Goal: Information Seeking & Learning: Find specific fact

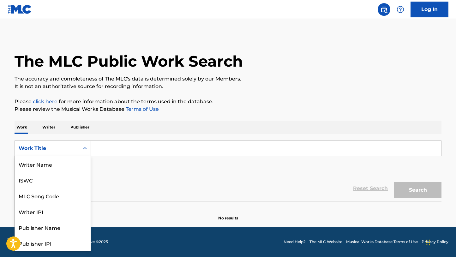
click at [60, 150] on div "Work Title" at bounding box center [47, 149] width 57 height 8
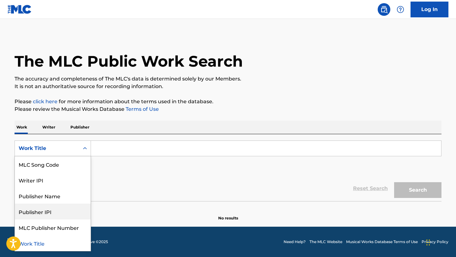
click at [61, 214] on div "Publisher IPI" at bounding box center [53, 212] width 76 height 16
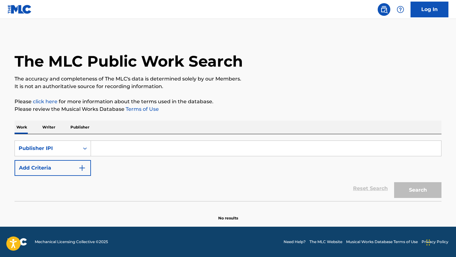
click at [109, 152] on input "Search Form" at bounding box center [266, 148] width 350 height 15
paste input "00751891026"
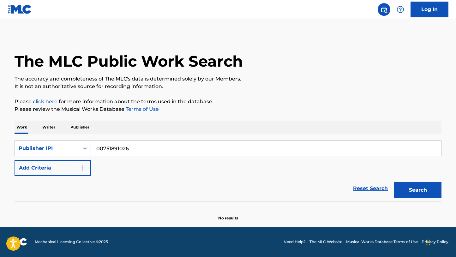
type input "00751891026"
click at [394, 182] on button "Search" at bounding box center [417, 190] width 47 height 16
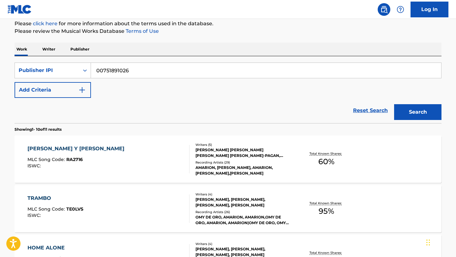
scroll to position [80, 0]
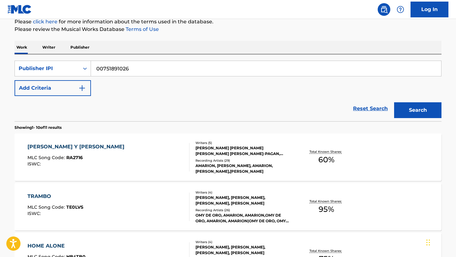
click at [188, 162] on div at bounding box center [186, 157] width 5 height 28
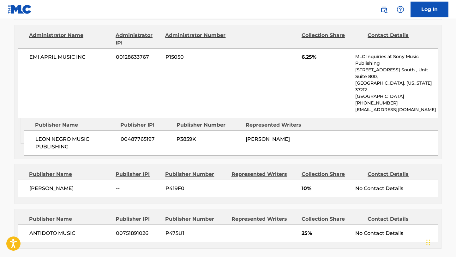
scroll to position [412, 0]
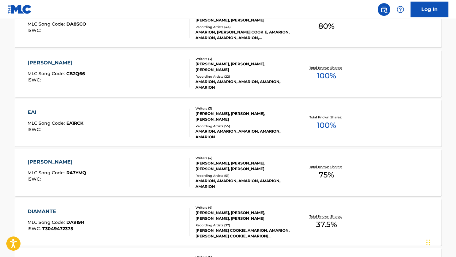
scroll to position [80, 0]
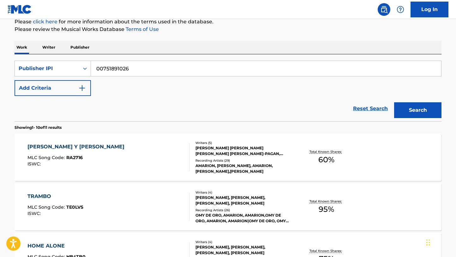
click at [185, 74] on input "00751891026" at bounding box center [266, 68] width 350 height 15
paste input "1297267507"
type input "01297267507"
click at [394, 102] on button "Search" at bounding box center [417, 110] width 47 height 16
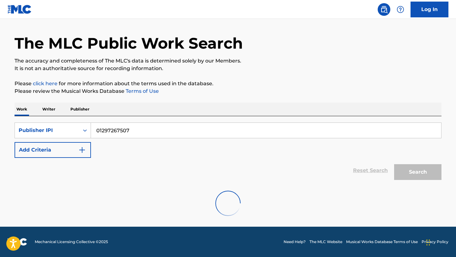
scroll to position [0, 0]
